Goal: Obtain resource: Download file/media

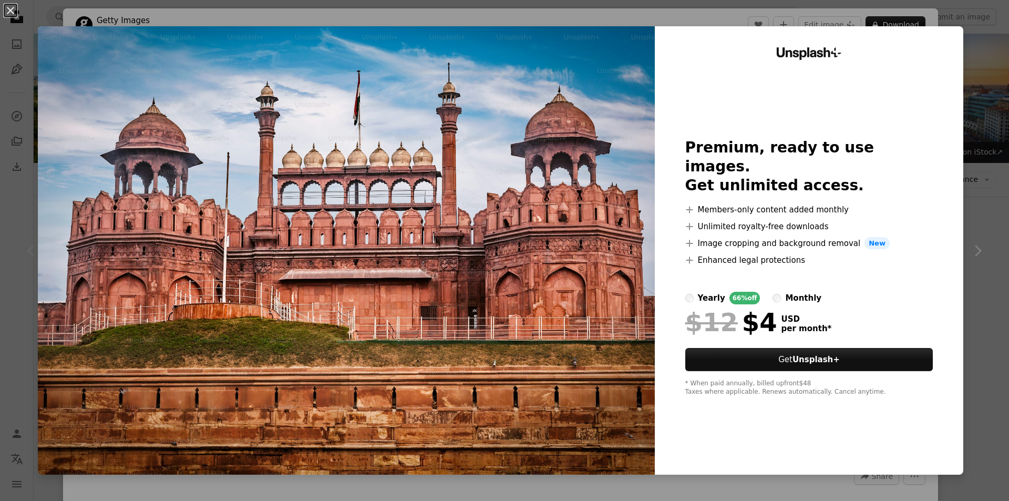
scroll to position [105, 0]
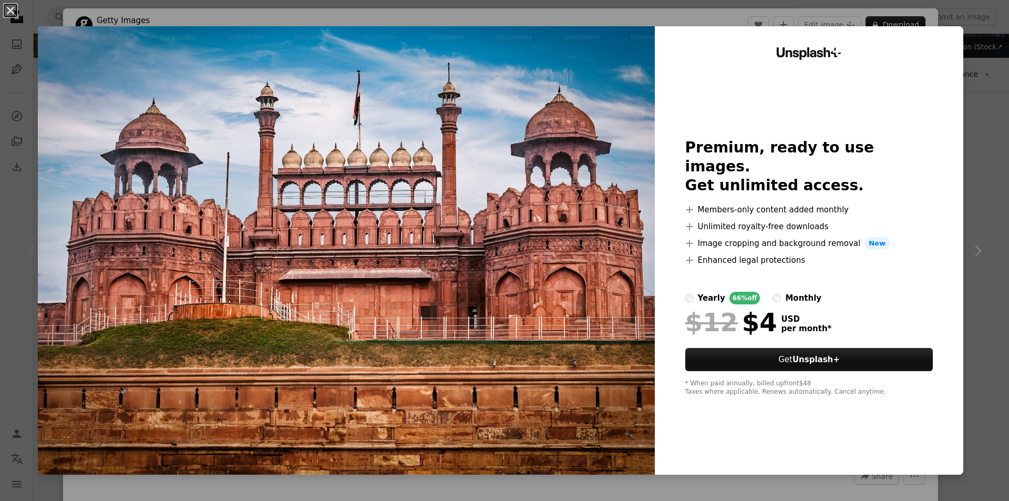
click at [9, 11] on button "An X shape" at bounding box center [10, 10] width 13 height 13
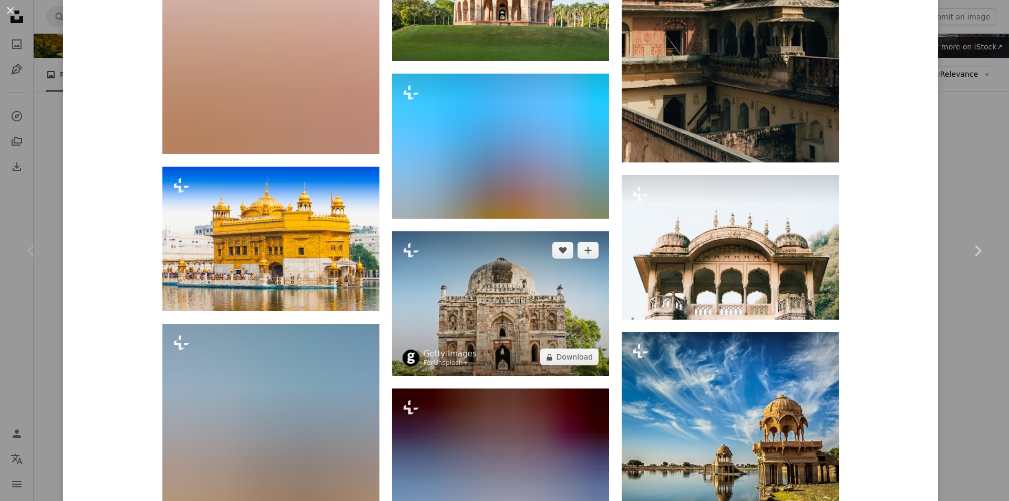
scroll to position [5299, 0]
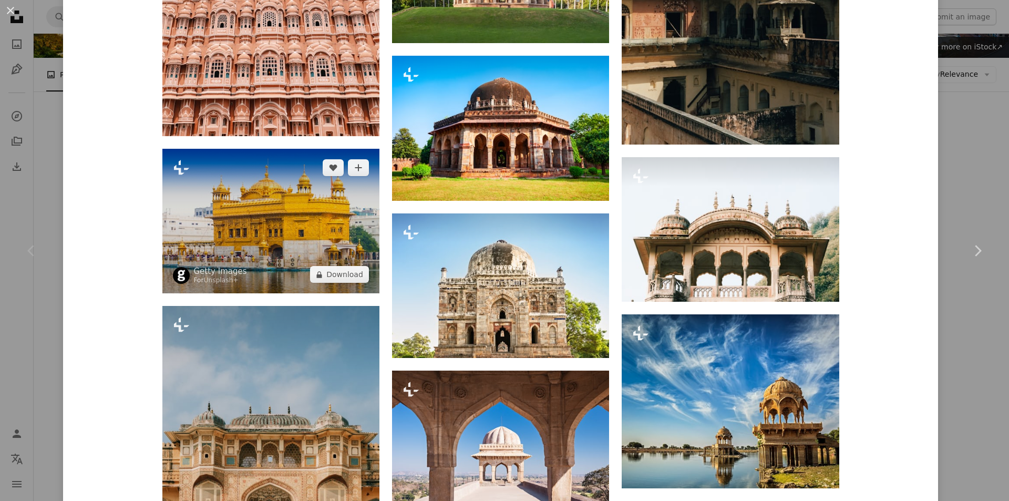
click at [279, 218] on img at bounding box center [270, 221] width 217 height 145
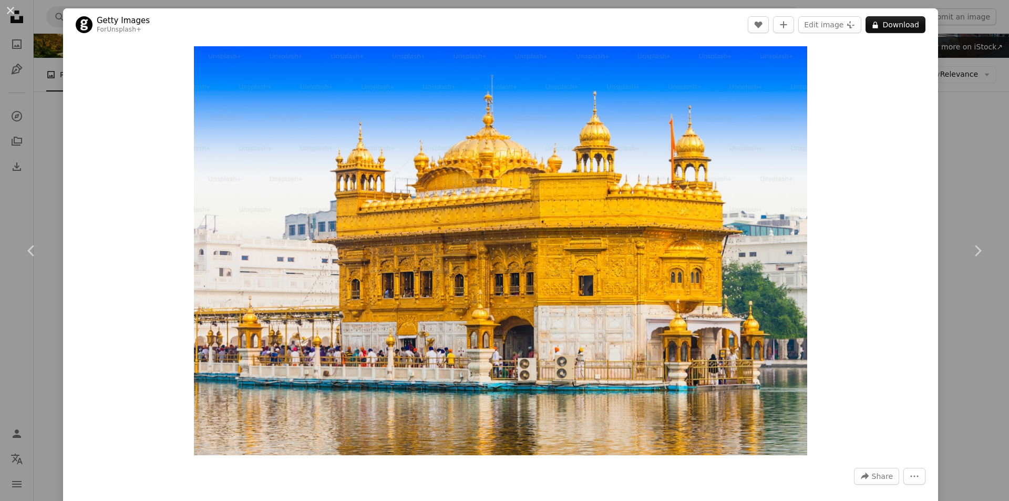
click at [57, 178] on div "An X shape Chevron left Chevron right Getty Images For Unsplash+ A heart A plus…" at bounding box center [504, 250] width 1009 height 501
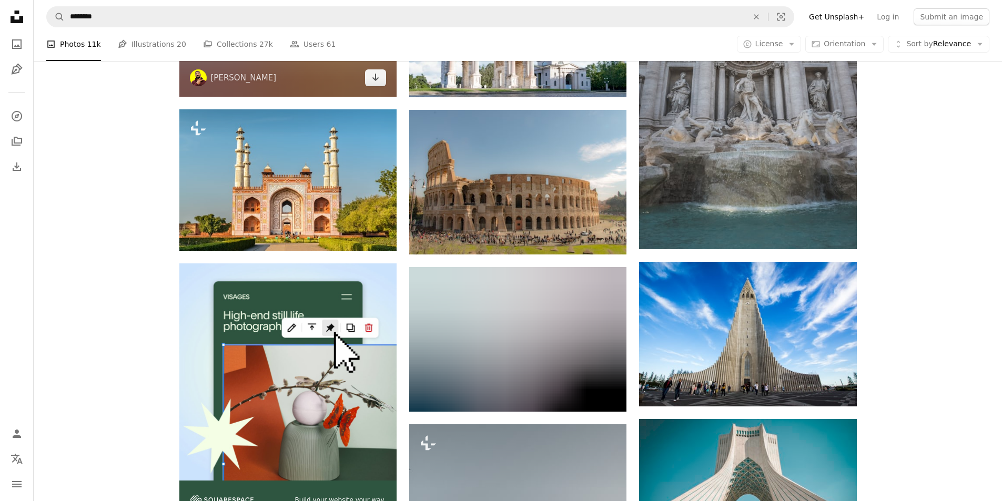
scroll to position [2309, 0]
